Goal: Information Seeking & Learning: Check status

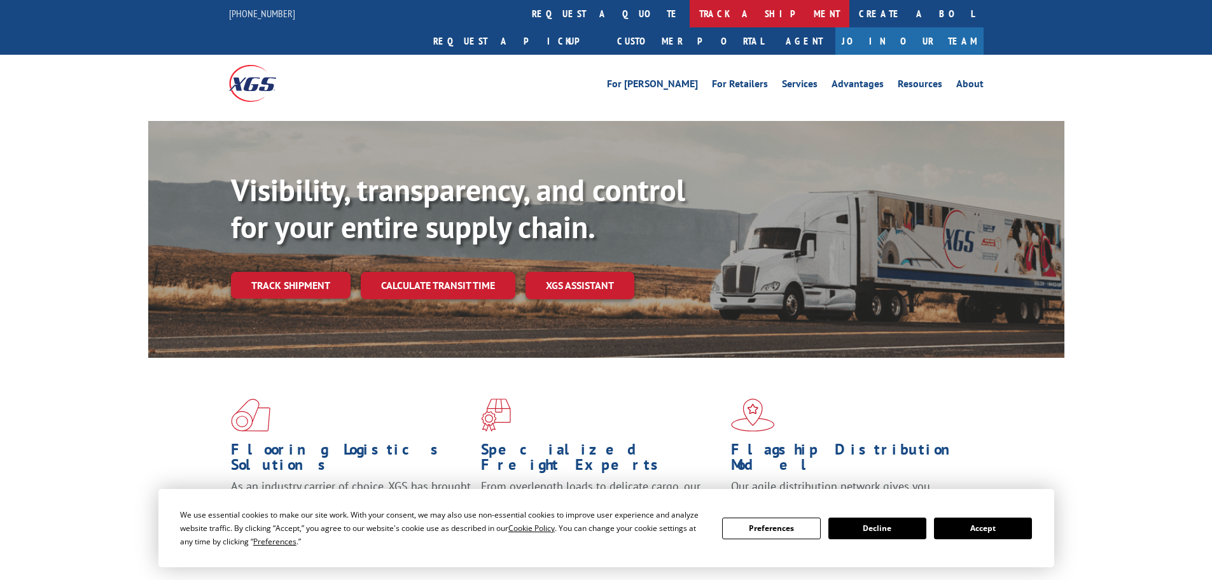
click at [690, 11] on link "track a shipment" at bounding box center [770, 13] width 160 height 27
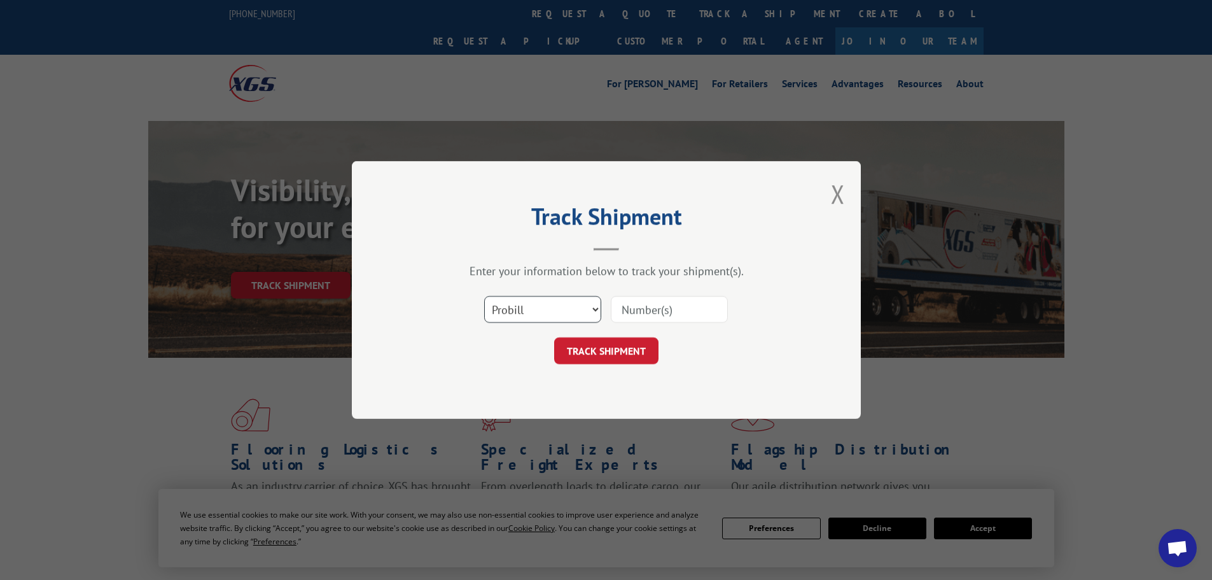
click at [524, 312] on select "Select category... Probill BOL PO" at bounding box center [542, 309] width 117 height 27
select select "po"
click at [484, 296] on select "Select category... Probill BOL PO" at bounding box center [542, 309] width 117 height 27
click at [648, 303] on input at bounding box center [669, 309] width 117 height 27
click at [650, 307] on input at bounding box center [669, 309] width 117 height 27
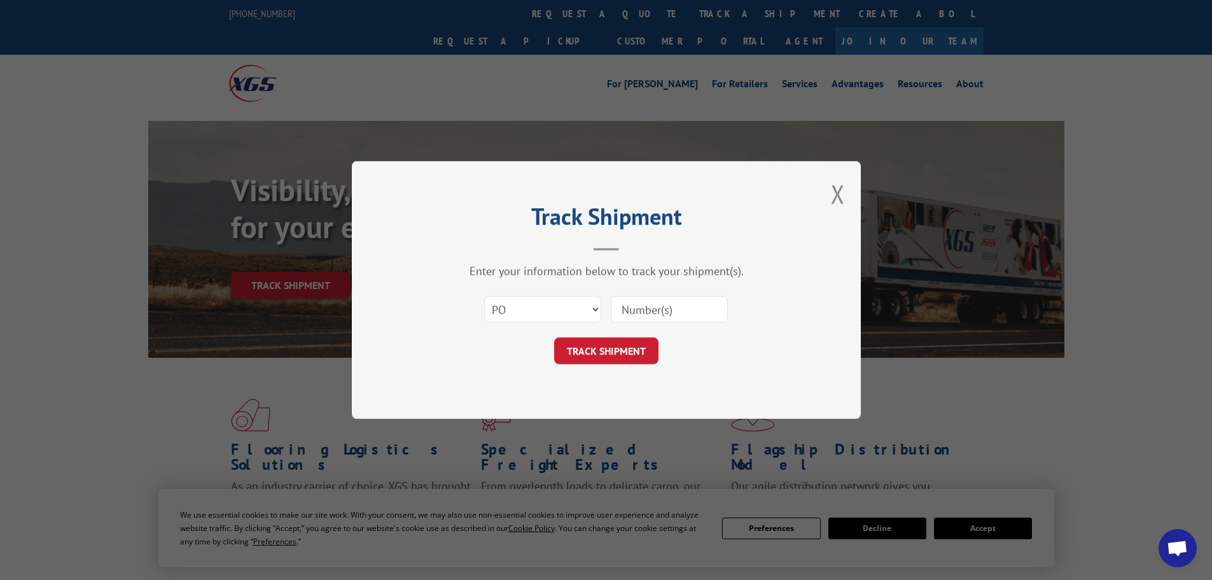
paste input "26972467"
type input "26972467"
click at [618, 354] on button "TRACK SHIPMENT" at bounding box center [606, 350] width 104 height 27
